Goal: Transaction & Acquisition: Purchase product/service

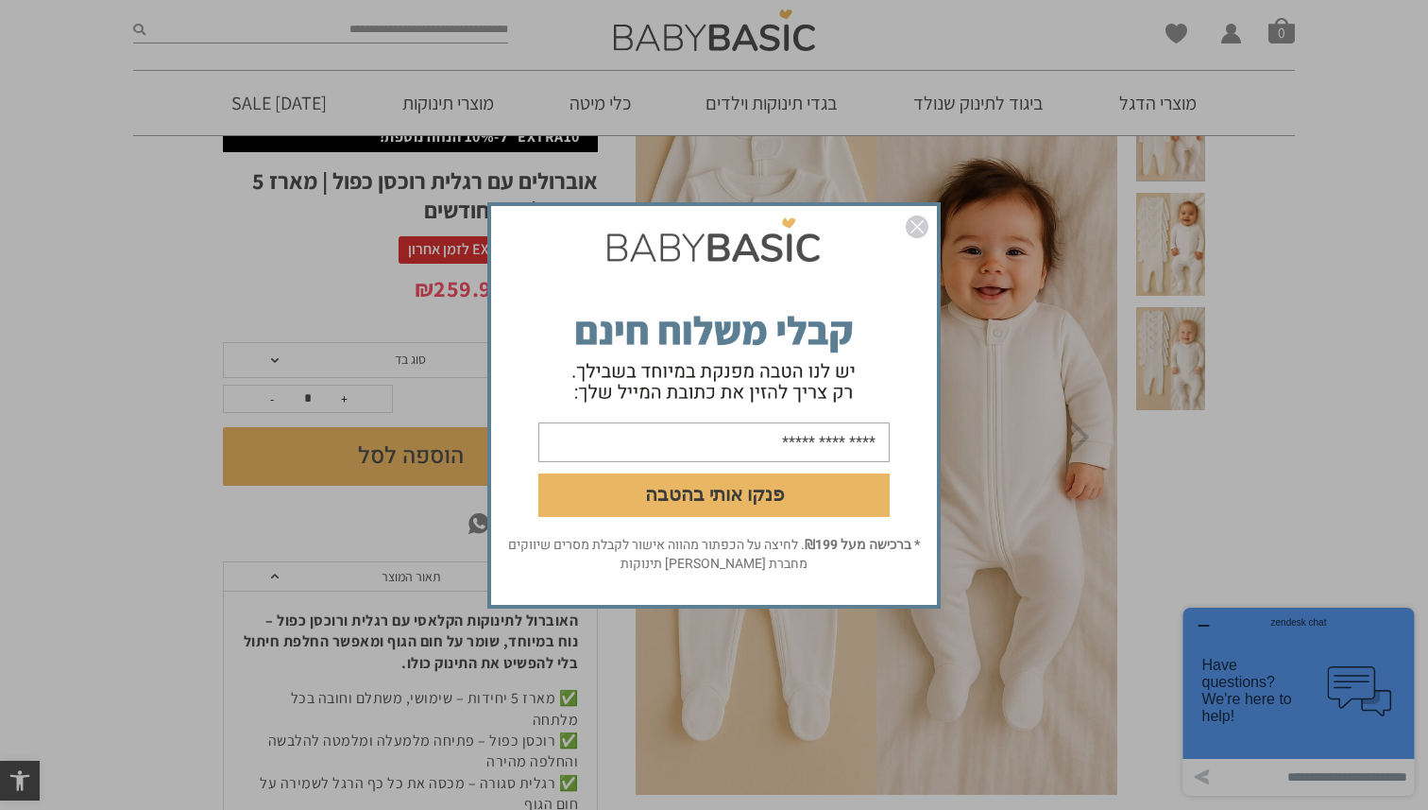
click at [918, 227] on img "סגור" at bounding box center [917, 226] width 23 height 23
click at [920, 224] on img "סגור" at bounding box center [917, 226] width 23 height 23
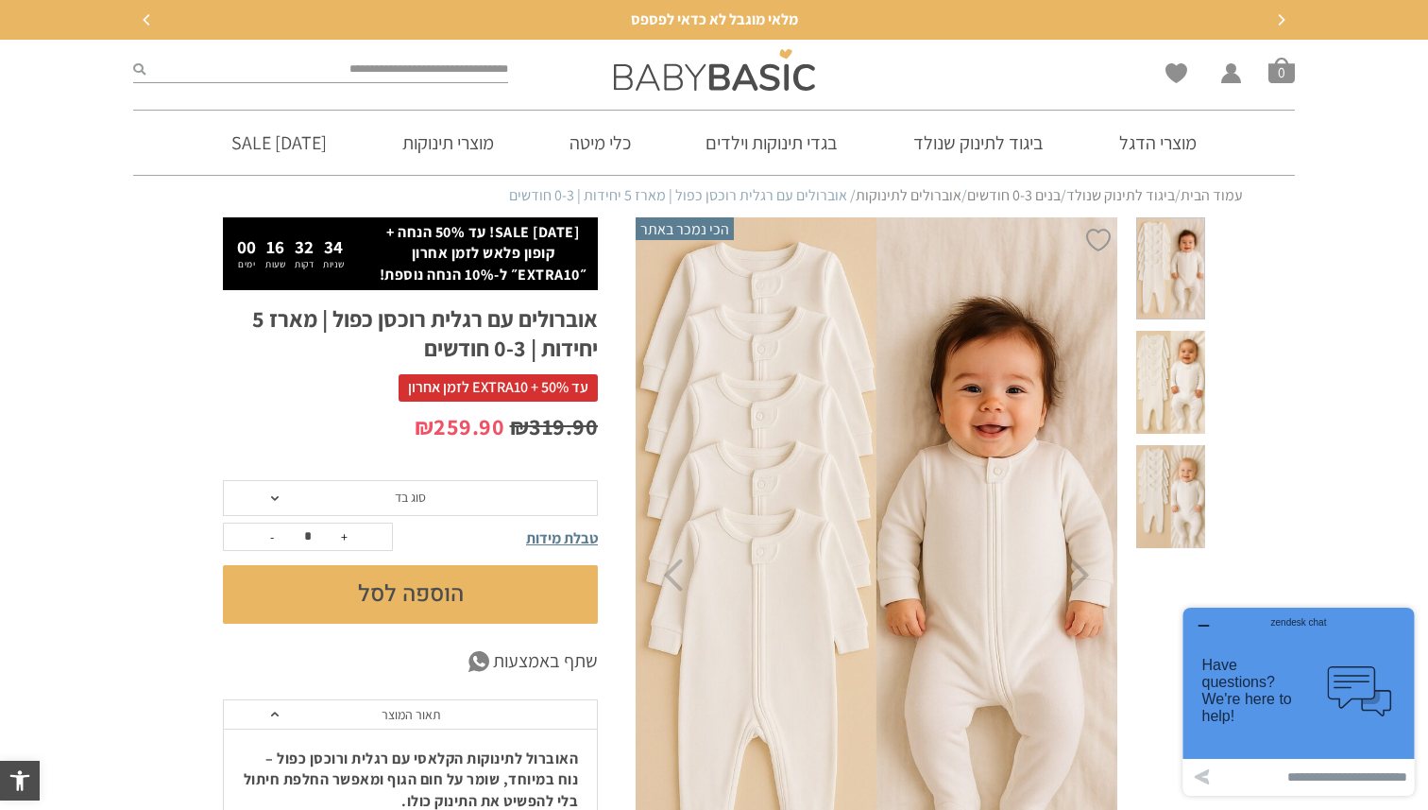
click at [374, 499] on span "סוג בד" at bounding box center [410, 498] width 375 height 36
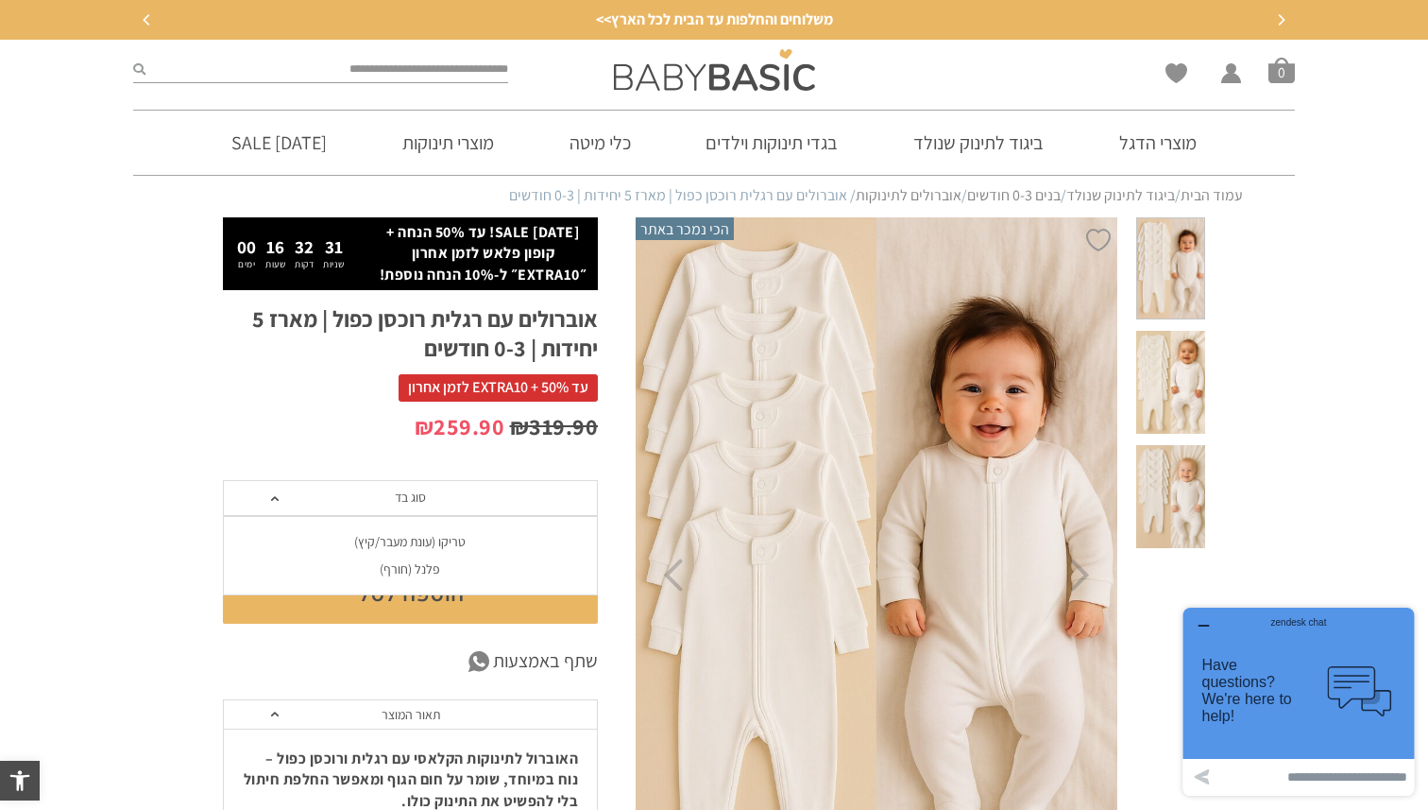
click at [414, 574] on div "פלנל (חורף)" at bounding box center [409, 569] width 375 height 16
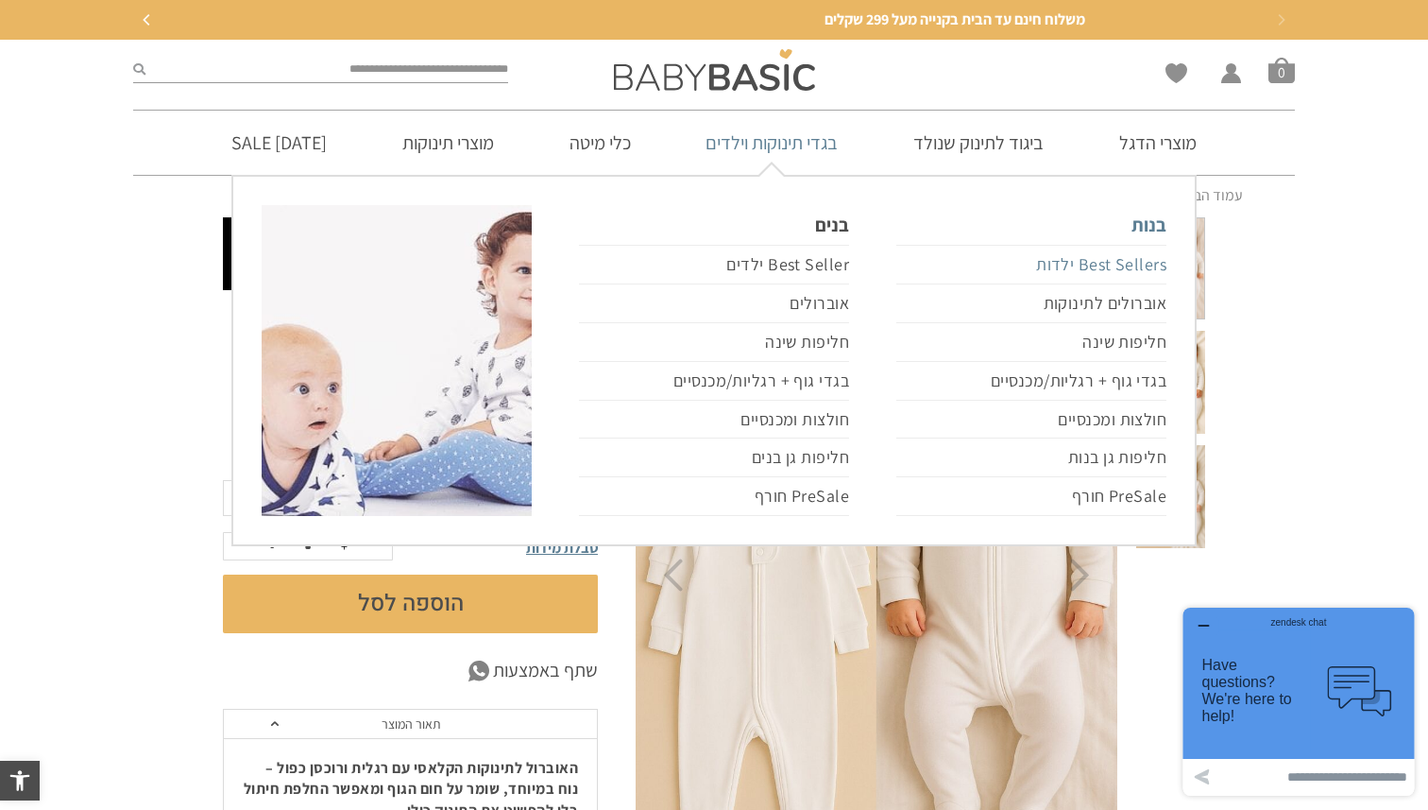
click at [1085, 267] on link "Best Sellers ילדות" at bounding box center [1032, 265] width 270 height 40
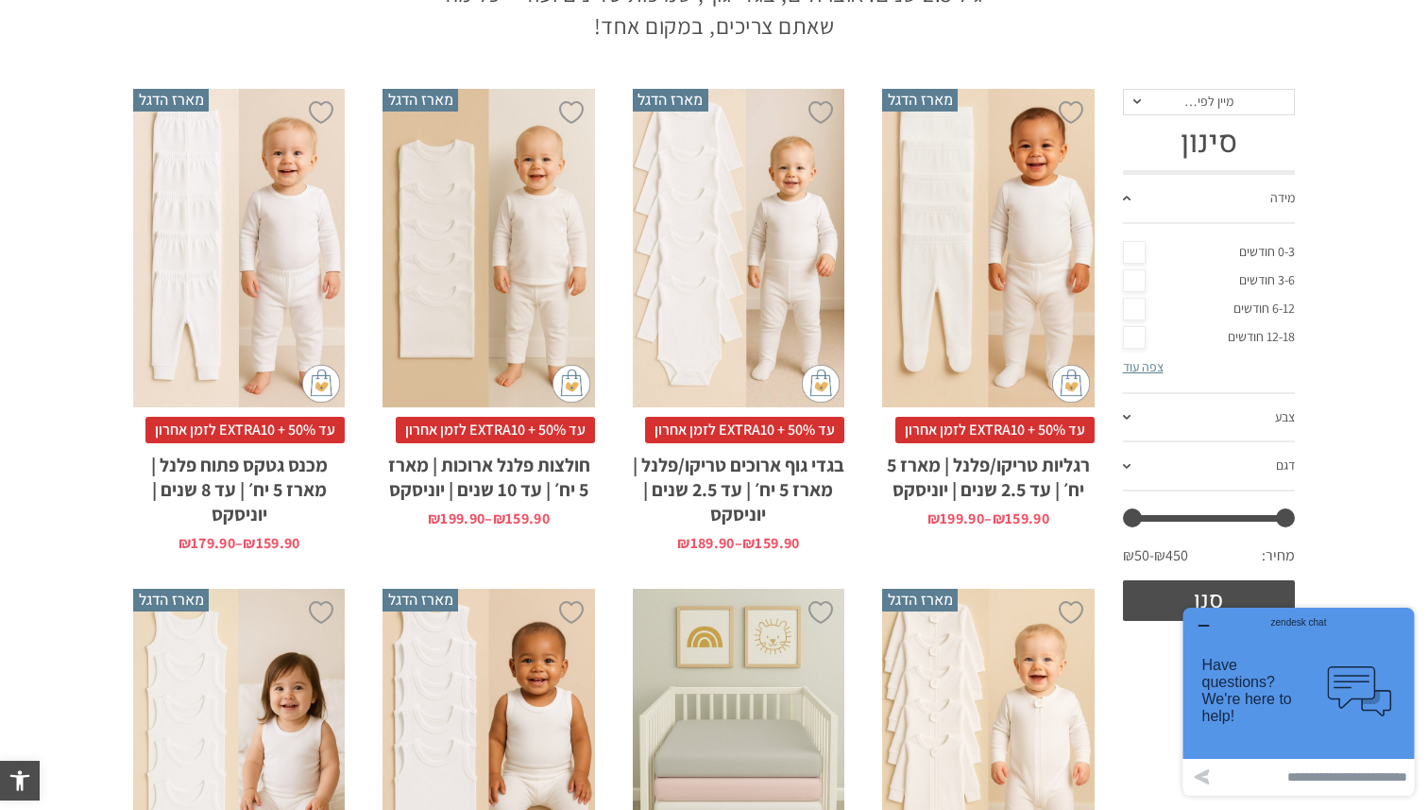
scroll to position [354, 0]
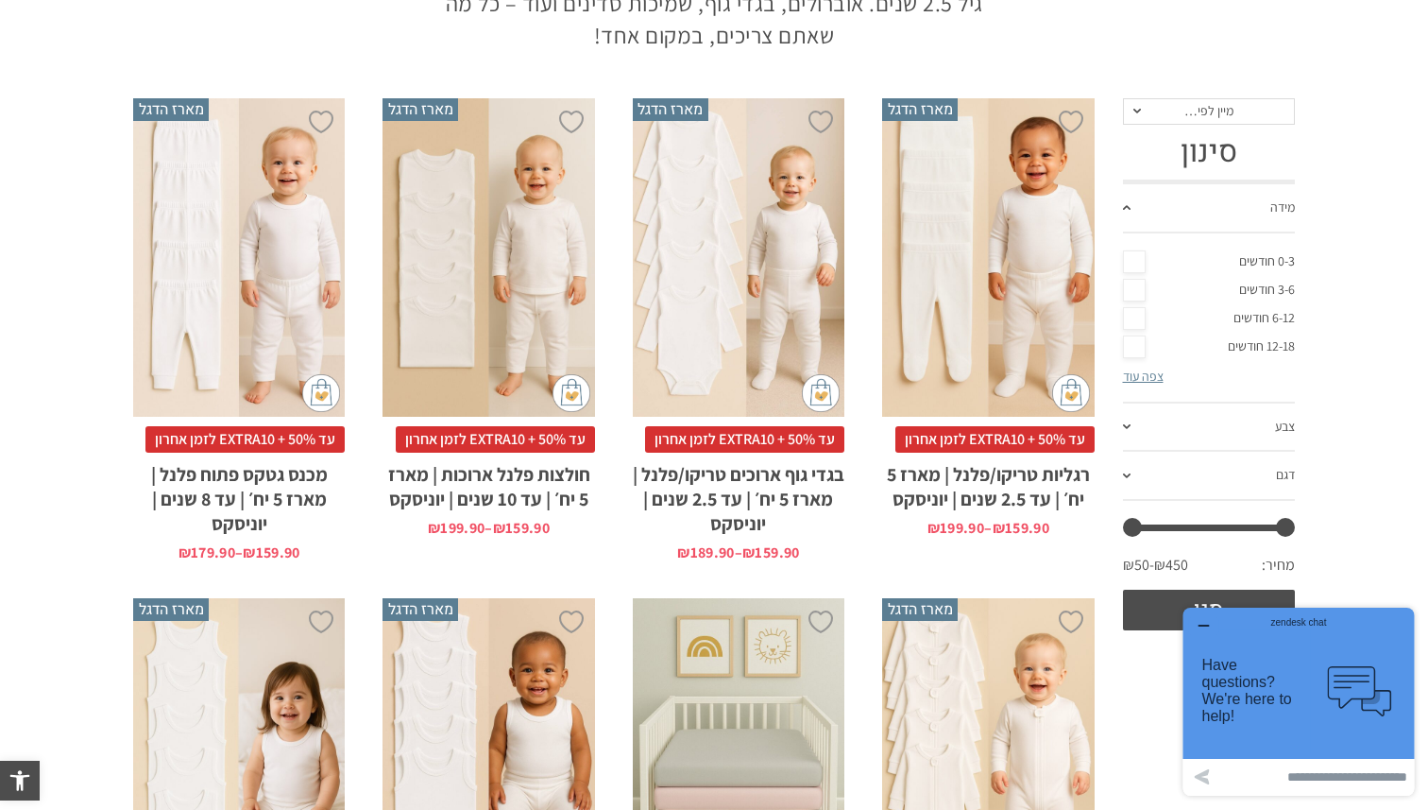
click at [1141, 253] on link "0-3 חודשים" at bounding box center [1209, 262] width 173 height 28
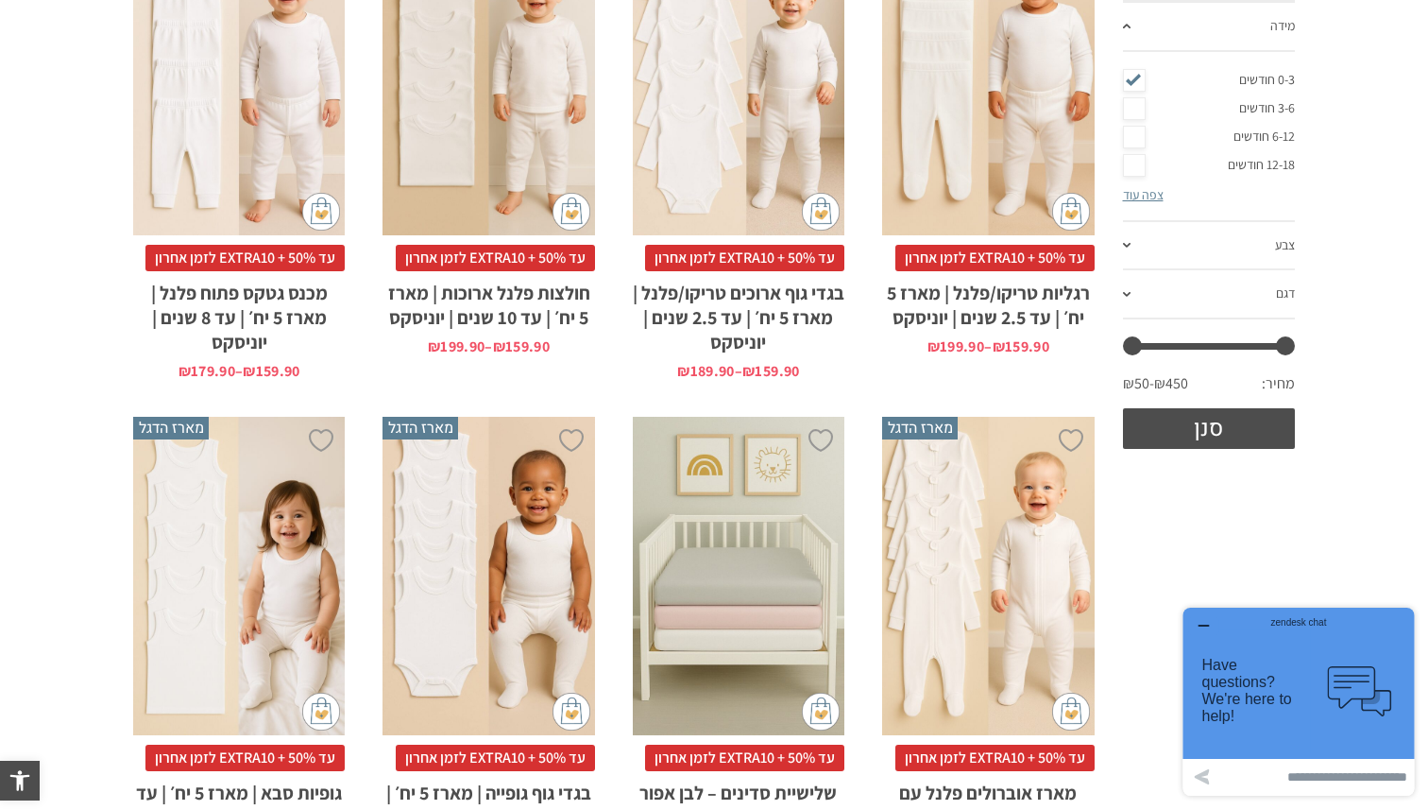
scroll to position [504, 0]
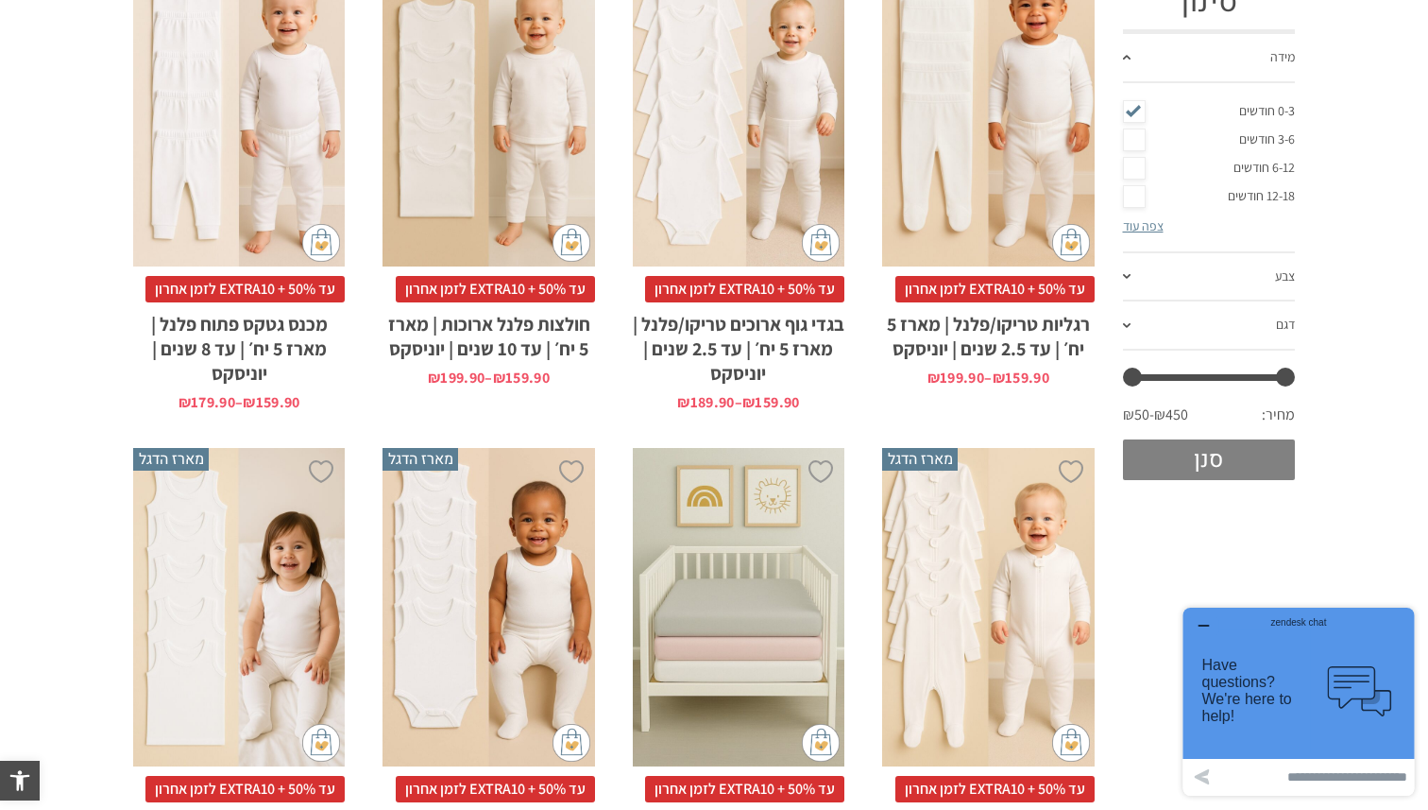
click at [1223, 455] on button "סנן" at bounding box center [1209, 459] width 173 height 41
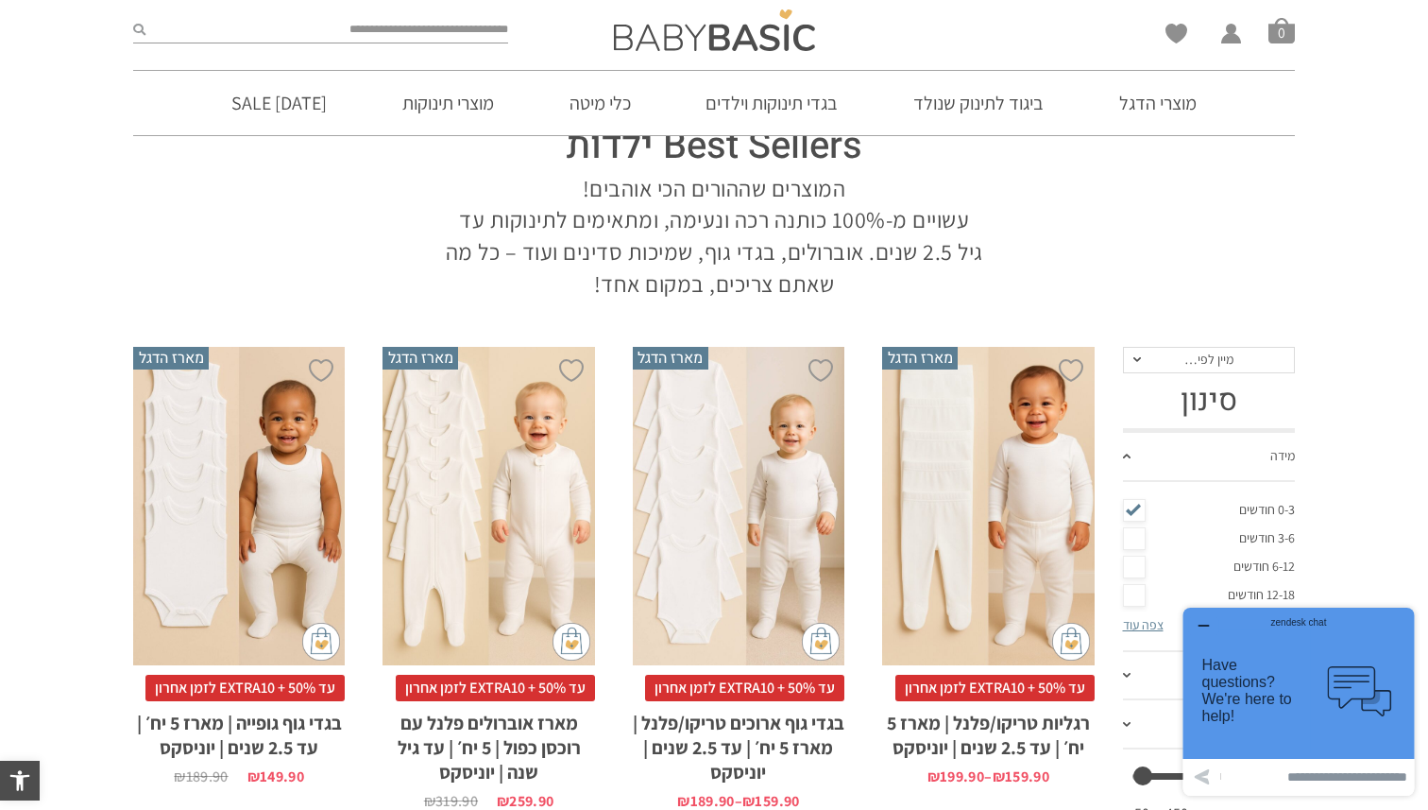
scroll to position [101, 0]
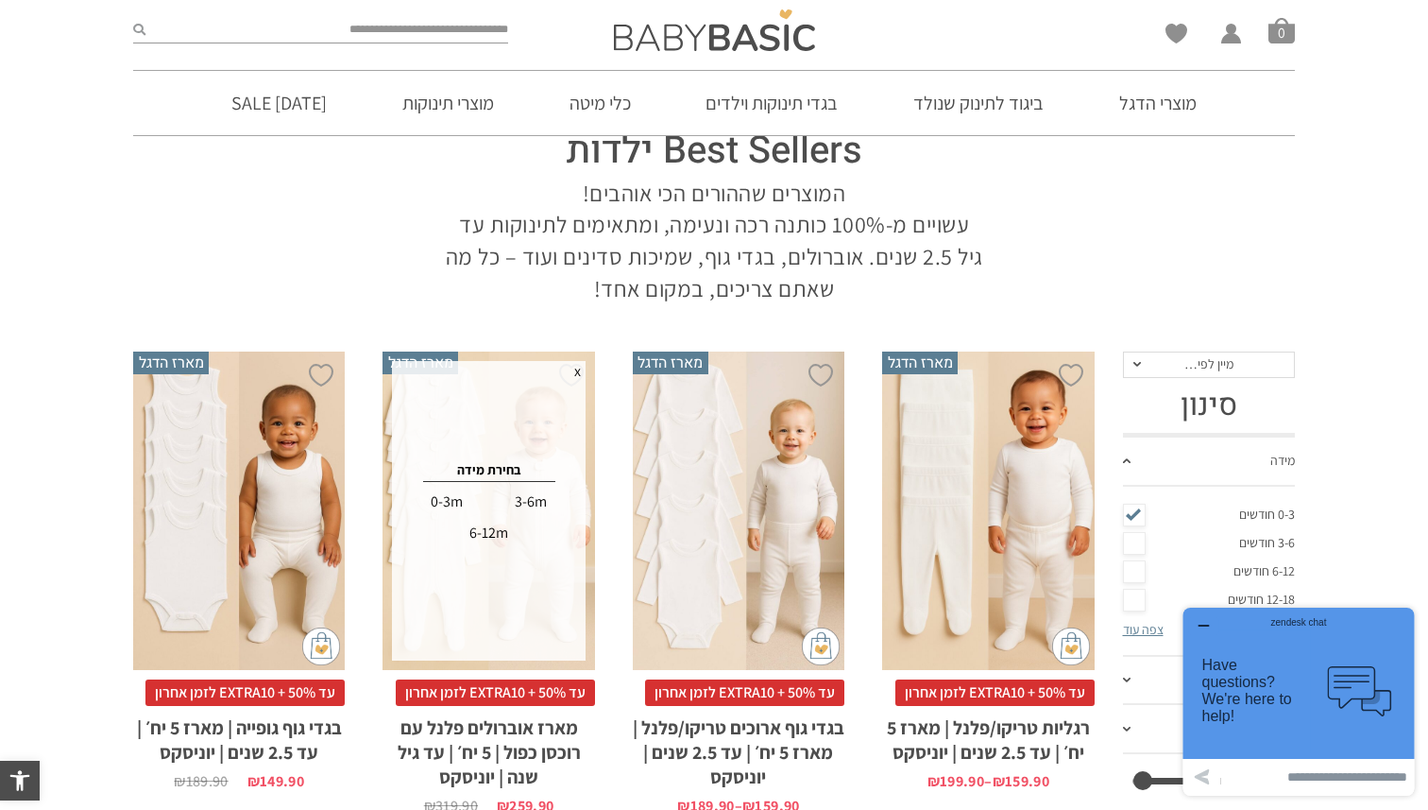
click at [448, 505] on div "0-3m" at bounding box center [446, 502] width 81 height 30
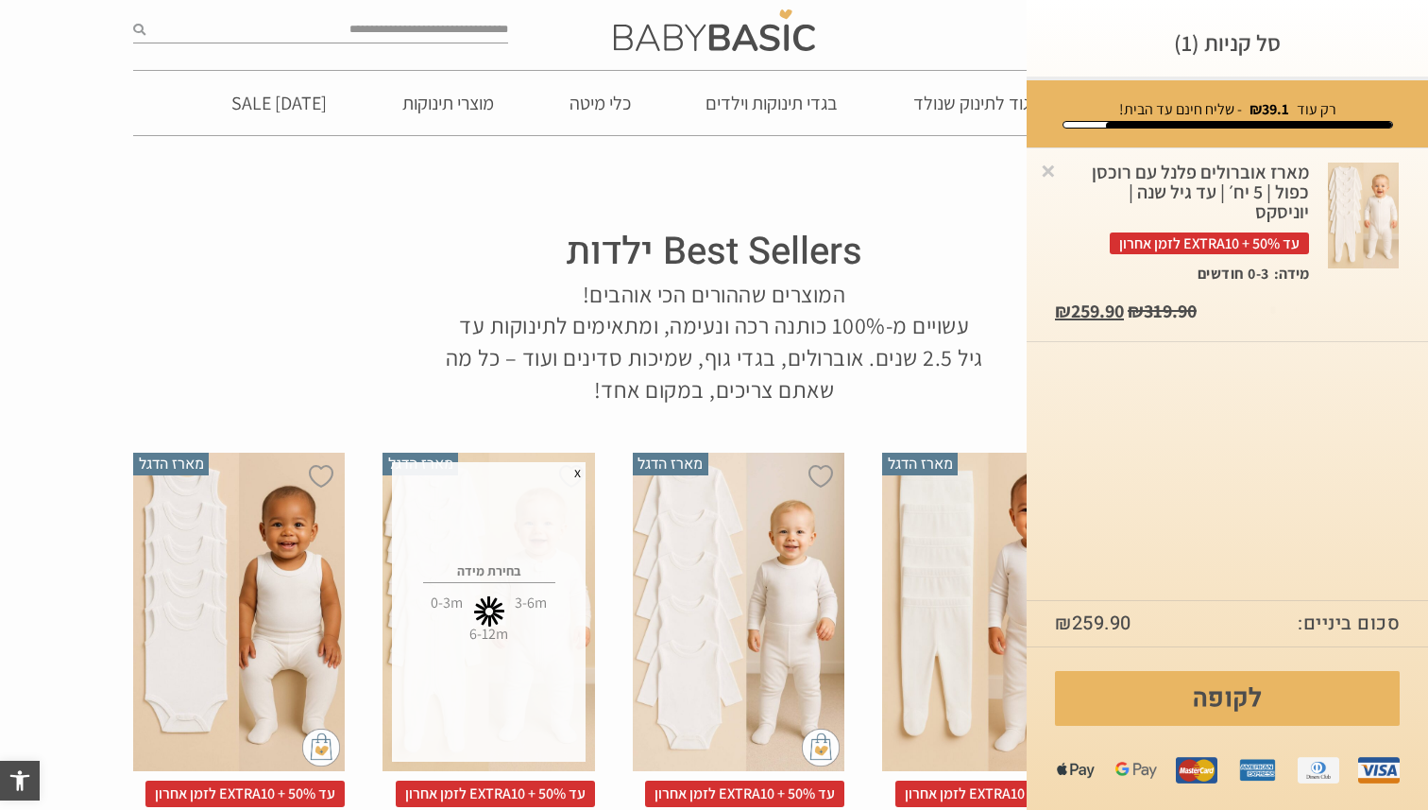
scroll to position [0, 0]
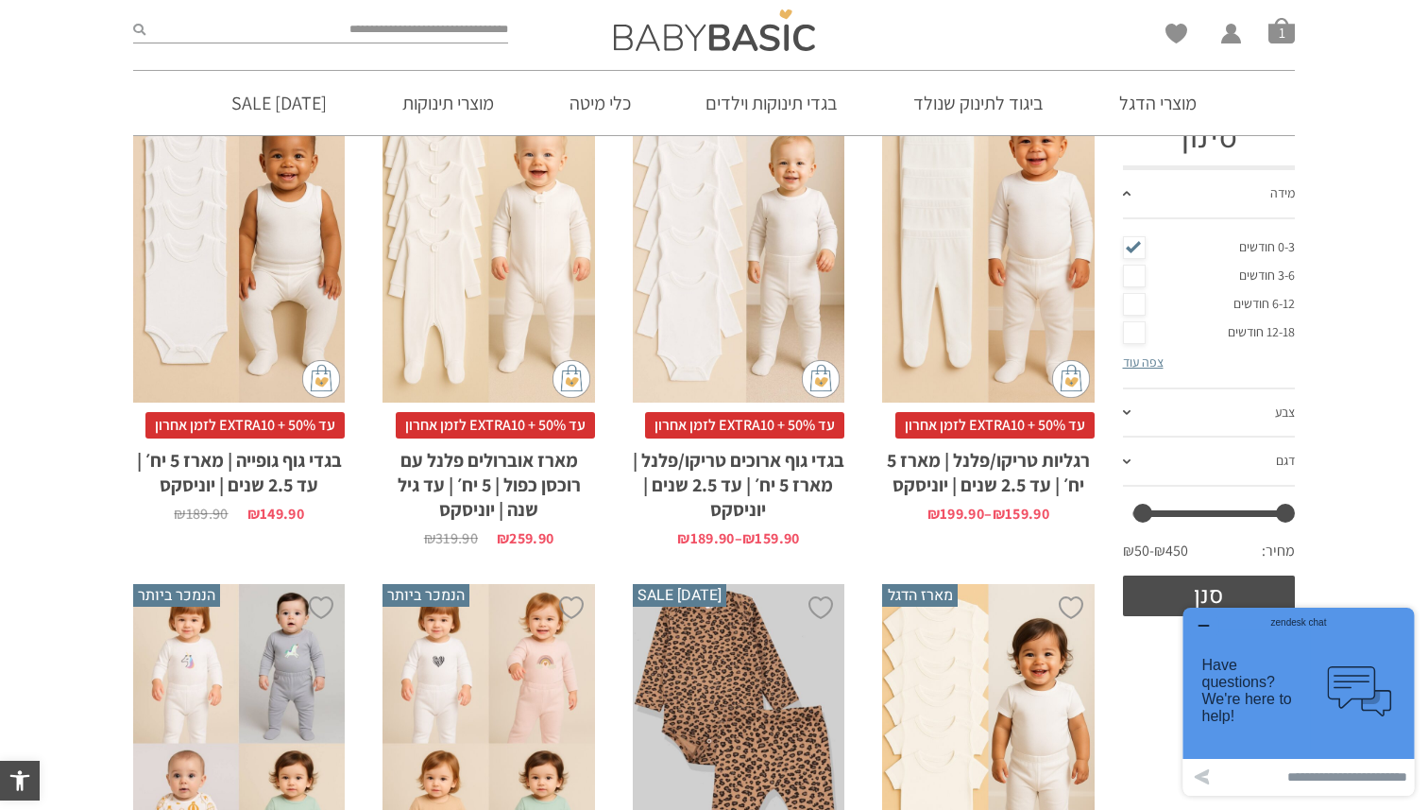
scroll to position [377, 0]
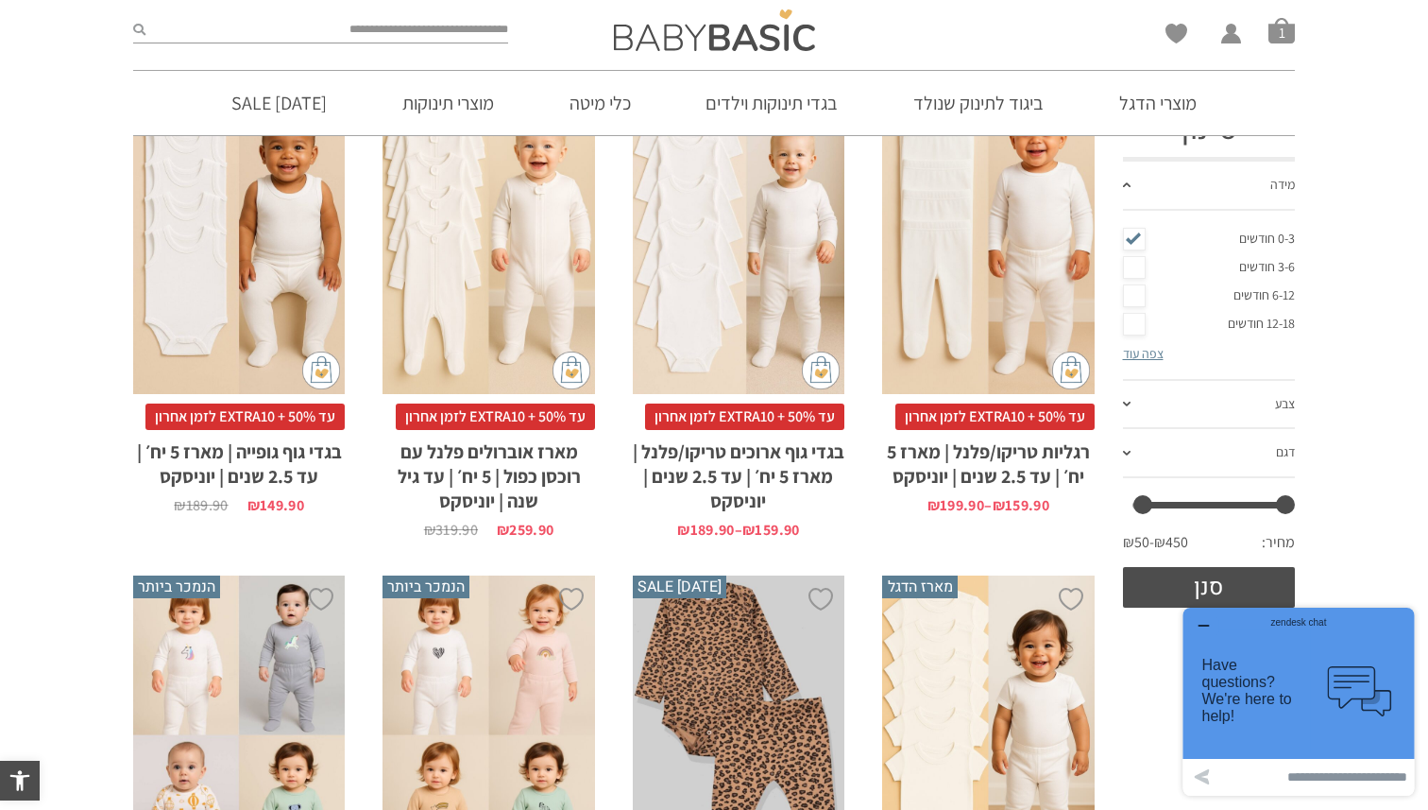
click at [1019, 236] on div "x בחירת מידה 0-3m 3-6m 6-12m 12-18m 18-24m 24-30m בחירת סוג בד טריקו (עונת מעבר…" at bounding box center [988, 235] width 212 height 318
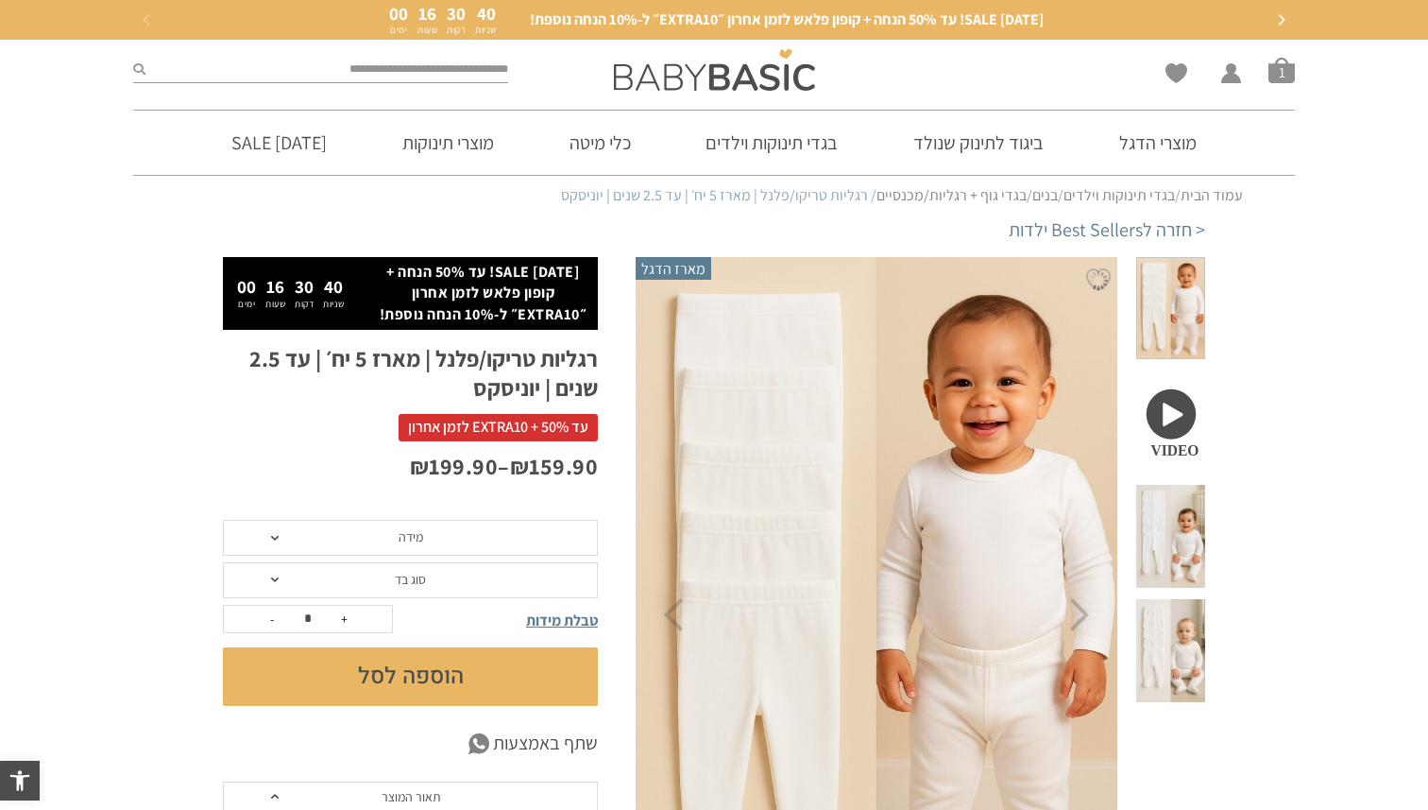
click at [467, 544] on span "מידה" at bounding box center [410, 538] width 375 height 36
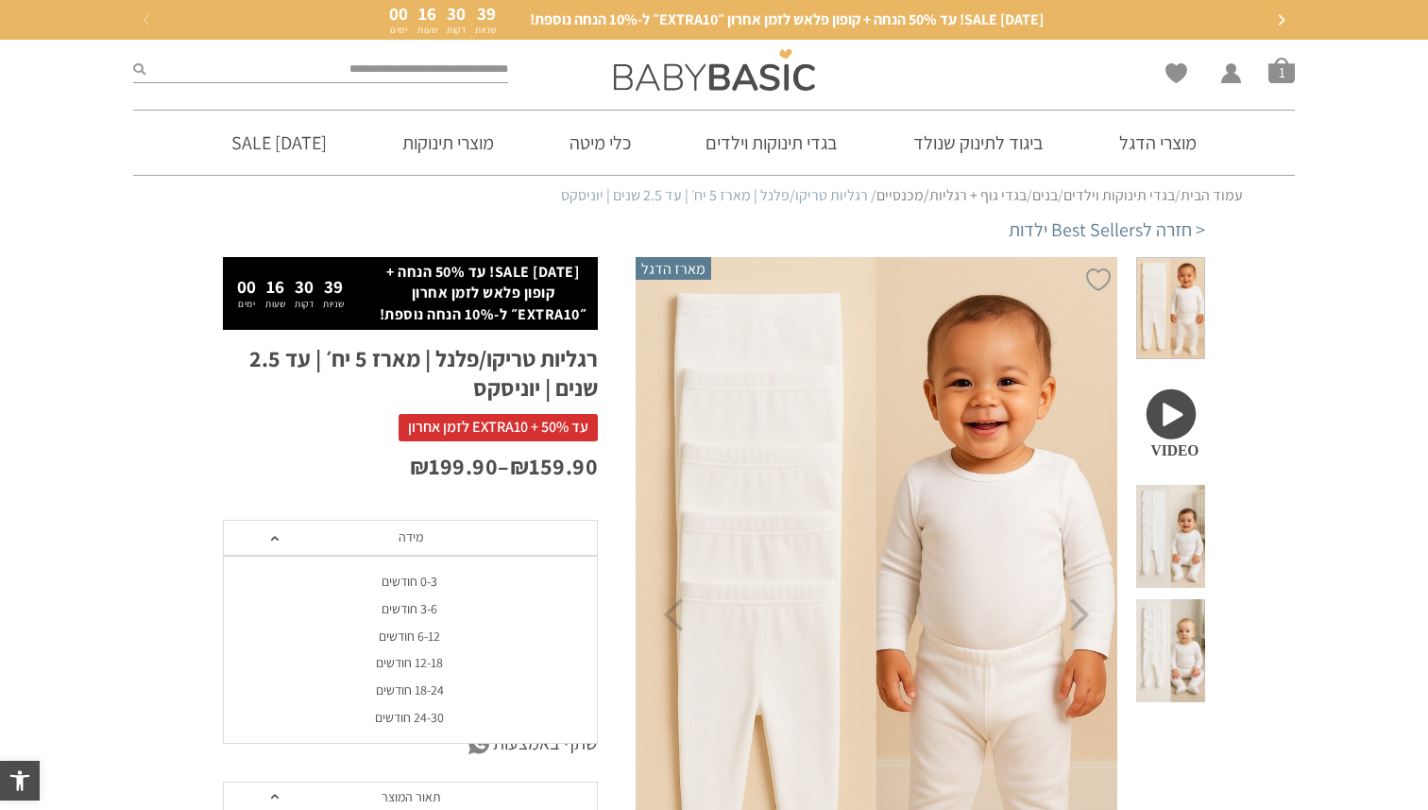
click at [423, 578] on div "0-3 חודשים" at bounding box center [409, 581] width 375 height 16
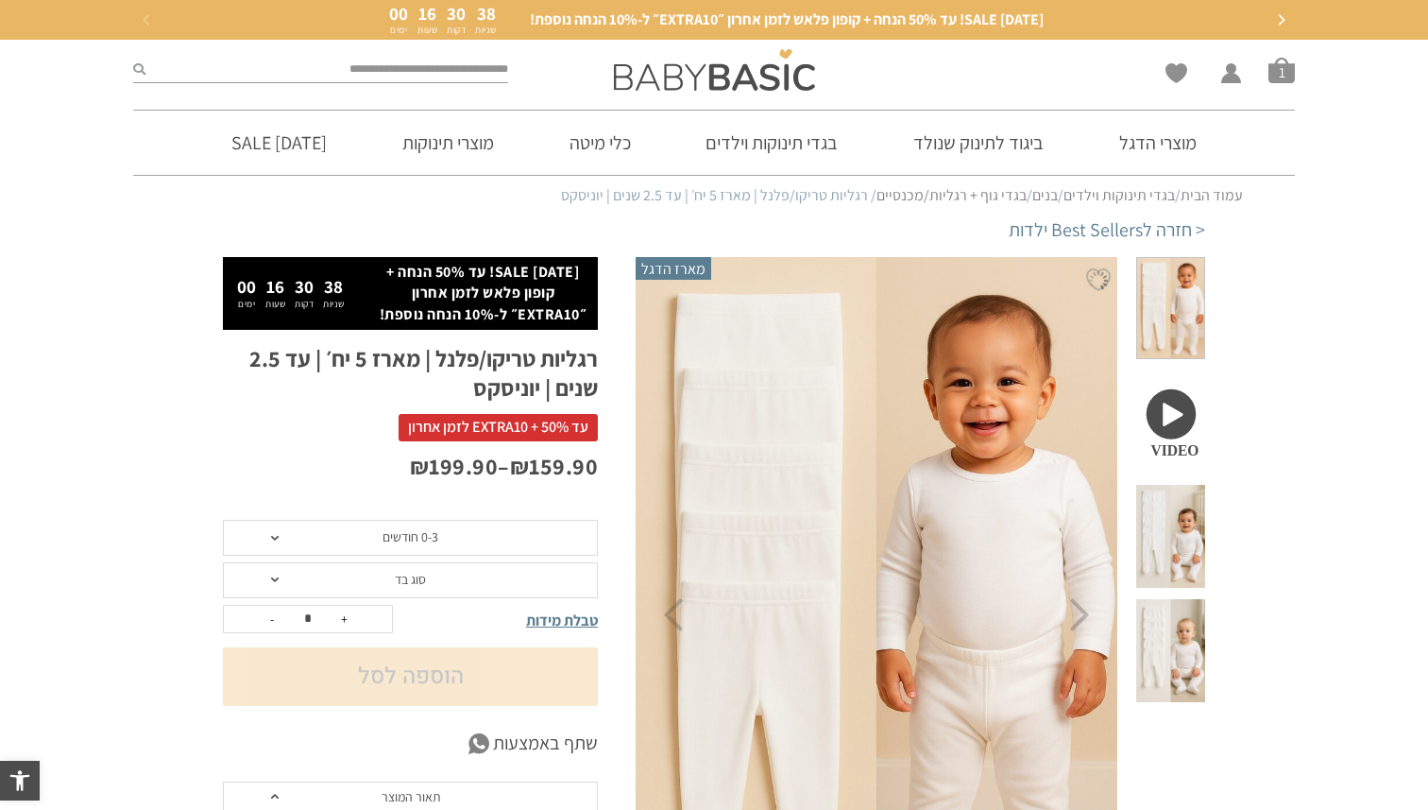
click at [423, 578] on span "סוג בד" at bounding box center [410, 579] width 31 height 17
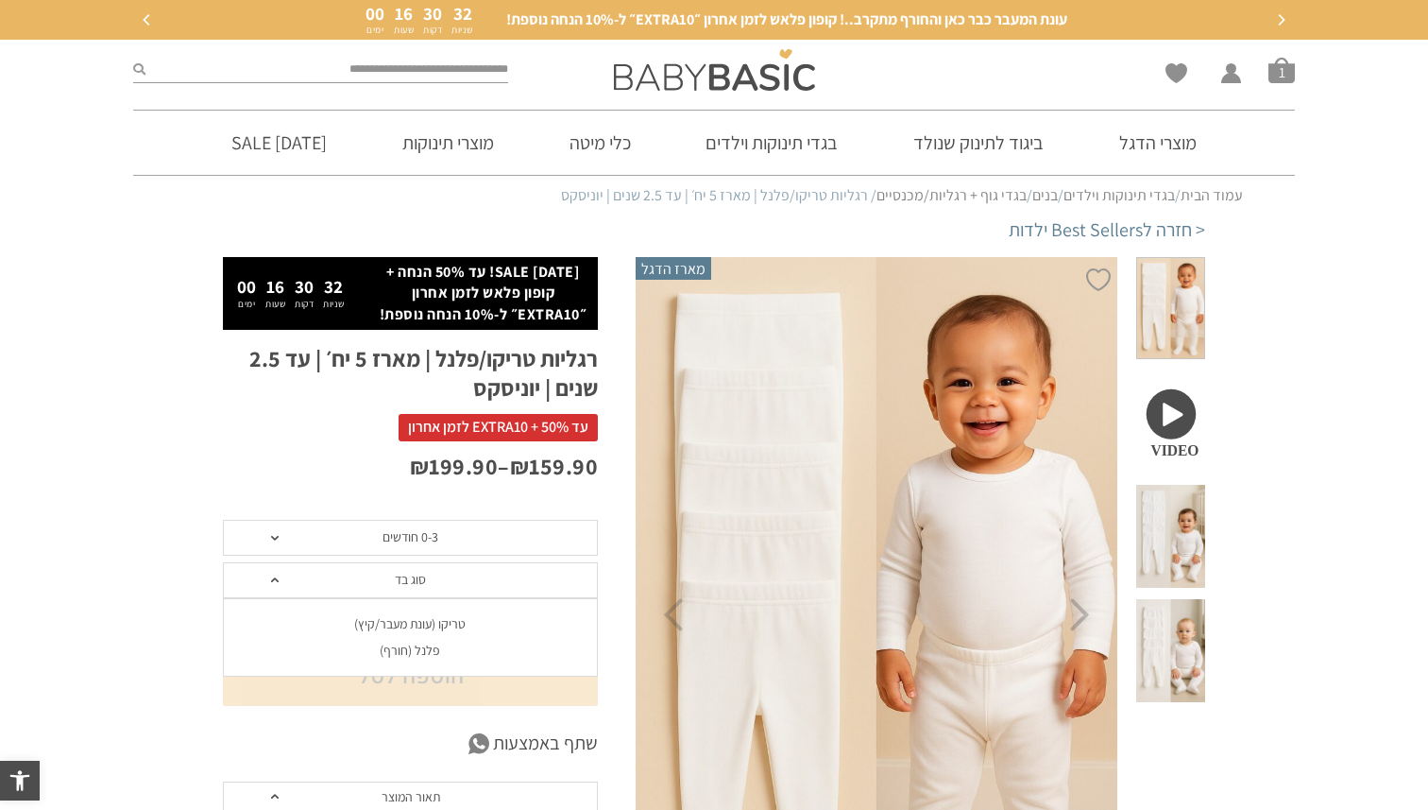
click at [395, 652] on div "פלנל (חורף)" at bounding box center [409, 650] width 375 height 16
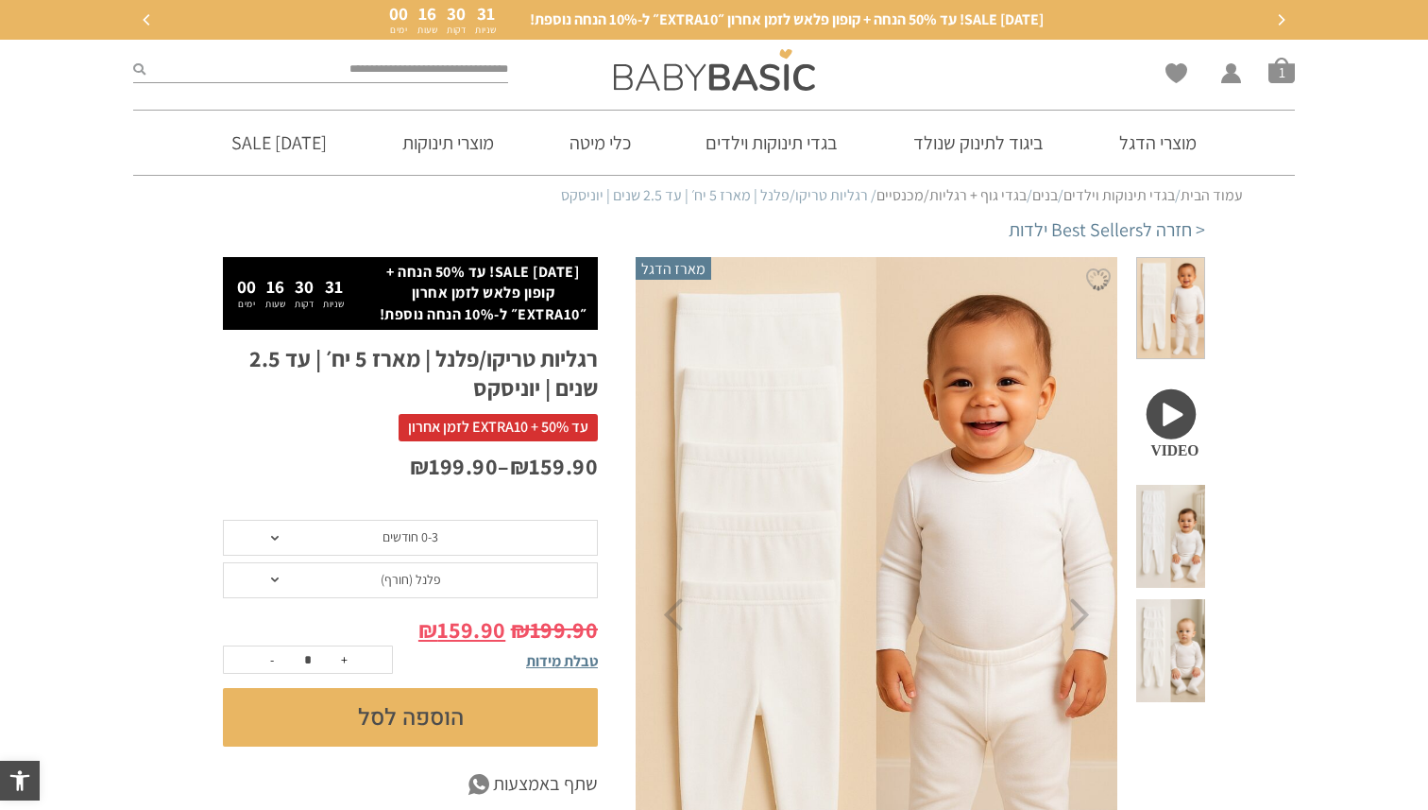
click at [434, 716] on button "הוספה לסל" at bounding box center [410, 717] width 375 height 59
